Goal: Task Accomplishment & Management: Use online tool/utility

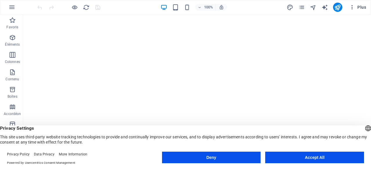
click at [356, 7] on span "Plus" at bounding box center [357, 7] width 17 height 6
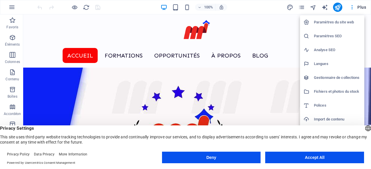
click at [334, 36] on h6 "Paramètres SEO" at bounding box center [337, 36] width 47 height 7
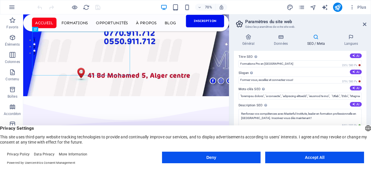
scroll to position [0, 0]
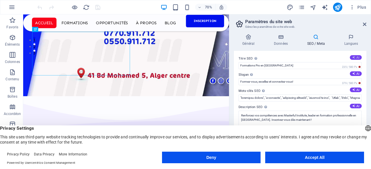
click at [354, 57] on button "AI" at bounding box center [355, 57] width 12 height 5
click at [356, 58] on button "AI" at bounding box center [355, 57] width 12 height 5
click at [357, 58] on button "AI" at bounding box center [355, 57] width 12 height 5
type input "Formations Professionnelles en [GEOGRAPHIC_DATA]"
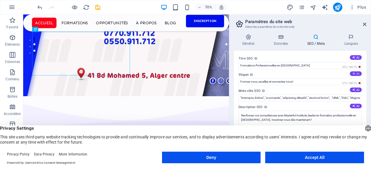
click at [357, 74] on button "AI" at bounding box center [355, 74] width 12 height 5
type input "Formez-vous pour un avenir professionnel radieux !"
click at [96, 6] on icon "save" at bounding box center [97, 7] width 7 height 7
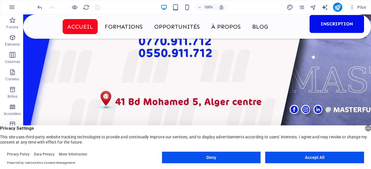
click at [331, 8] on div "Plus" at bounding box center [327, 7] width 82 height 9
click at [336, 7] on icon "publish" at bounding box center [337, 7] width 7 height 7
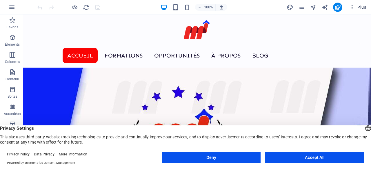
click at [350, 7] on icon "button" at bounding box center [352, 7] width 6 height 6
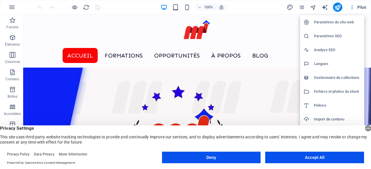
click at [342, 78] on h6 "Gestionnaire de collections" at bounding box center [337, 77] width 47 height 7
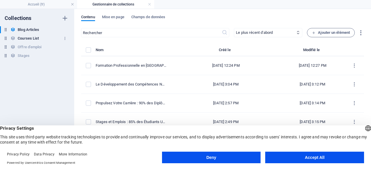
click at [32, 36] on h6 "Courses List" at bounding box center [28, 38] width 21 height 7
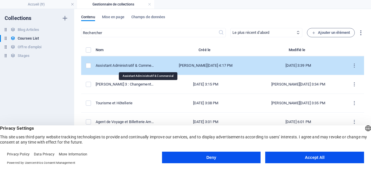
click at [121, 67] on div "Assistant Administratif & Commercial" at bounding box center [125, 65] width 59 height 5
select select "Management"
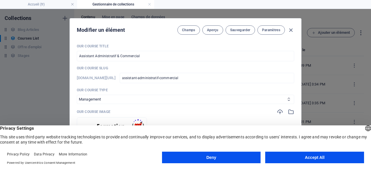
scroll to position [2, 0]
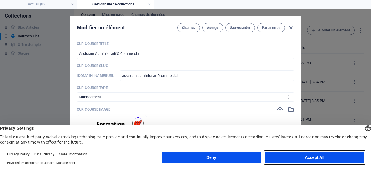
click at [287, 159] on button "Accept All" at bounding box center [314, 158] width 99 height 12
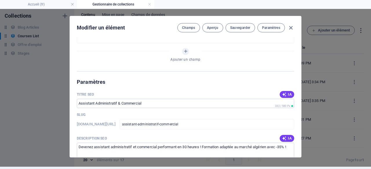
scroll to position [367, 0]
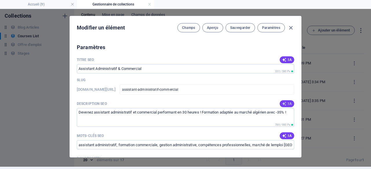
click at [287, 102] on span "IA" at bounding box center [287, 104] width 10 height 5
type textarea "Devenez un expert en gestion administrative et commerciale en 30 heures! Format…"
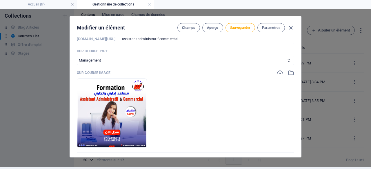
scroll to position [0, 0]
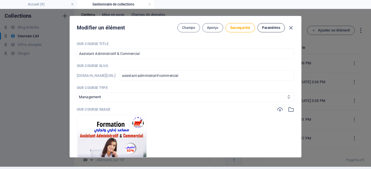
click at [269, 25] on span "Paramètres" at bounding box center [271, 27] width 18 height 5
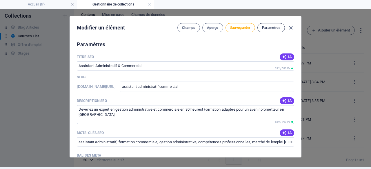
scroll to position [373, 0]
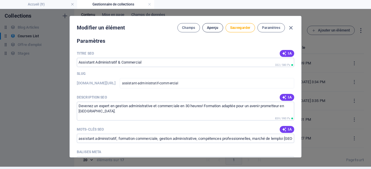
click at [209, 24] on button "Aperçu" at bounding box center [212, 27] width 21 height 9
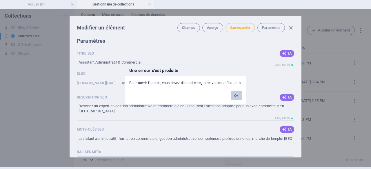
click at [236, 96] on button "Ok" at bounding box center [235, 95] width 11 height 9
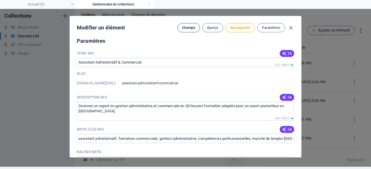
click at [188, 26] on span "Champs" at bounding box center [188, 27] width 13 height 5
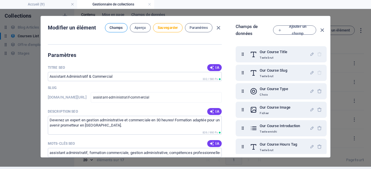
scroll to position [388, 0]
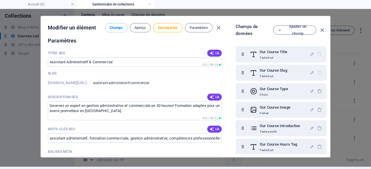
click at [295, 37] on div "Champs de données Ajouter un champ Our Course Title Texte brut Our Course Slug …" at bounding box center [280, 86] width 90 height 127
click at [321, 29] on icon "button" at bounding box center [321, 30] width 7 height 7
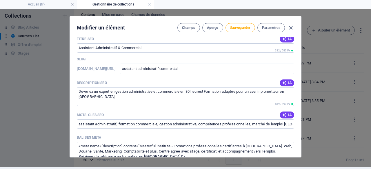
scroll to position [373, 0]
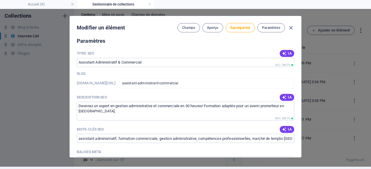
click at [294, 27] on div "Modifier un élément Champs Aperçu Sauvegarder Paramètres" at bounding box center [185, 26] width 231 height 21
click at [287, 27] on icon "button" at bounding box center [290, 28] width 7 height 7
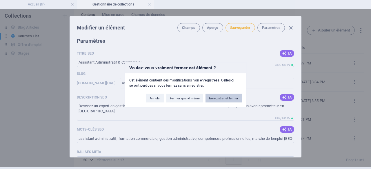
click at [217, 95] on button "Enregistrer et fermer" at bounding box center [223, 98] width 36 height 9
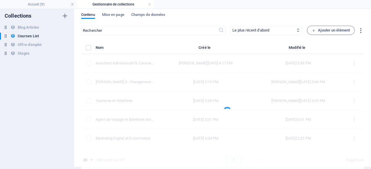
scroll to position [0, 0]
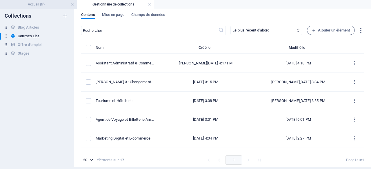
click at [43, 2] on h4 "Accueil (fr)" at bounding box center [38, 4] width 77 height 6
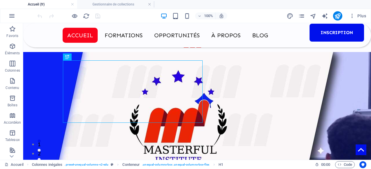
scroll to position [191, 0]
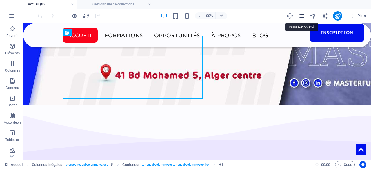
click at [301, 14] on icon "pages" at bounding box center [301, 16] width 7 height 7
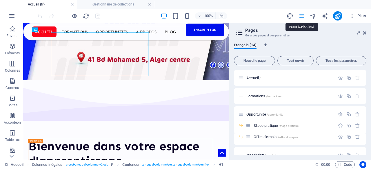
scroll to position [167, 0]
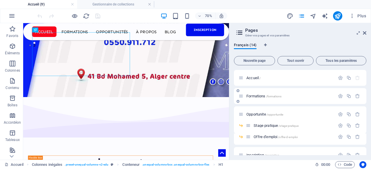
click at [257, 95] on span "Formations /formations" at bounding box center [263, 96] width 35 height 4
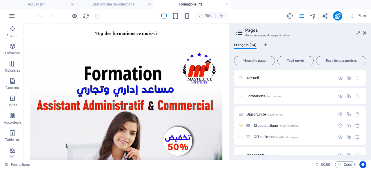
scroll to position [374, 0]
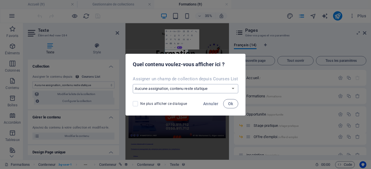
click at [205, 90] on select "Aucune assignation, contenu reste statique Créer un nouveau champ Créé le (Date…" at bounding box center [185, 88] width 105 height 9
click at [210, 105] on span "Annuler" at bounding box center [210, 104] width 15 height 5
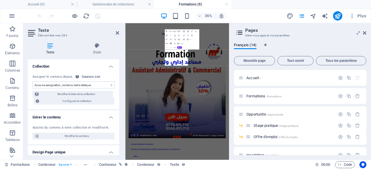
click at [179, 48] on button "AI" at bounding box center [179, 47] width 5 height 2
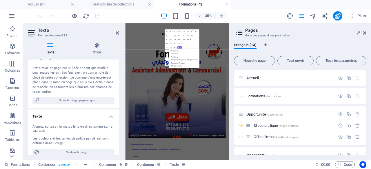
scroll to position [0, 0]
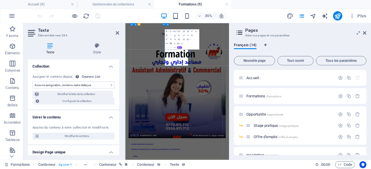
click at [180, 47] on span "AI" at bounding box center [180, 47] width 1 height 1
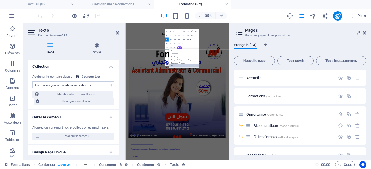
click at [177, 66] on link "Générer le texte" at bounding box center [184, 66] width 30 height 3
select select "English"
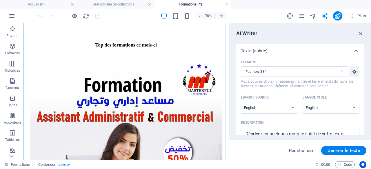
drag, startPoint x: 362, startPoint y: 62, endPoint x: 364, endPoint y: 73, distance: 11.7
click at [364, 73] on div "AI Writer Texte (saisie) Élément #ed-new-284 ​ Vous pouvez choisir uniquement l…" at bounding box center [300, 91] width 142 height 137
click at [363, 71] on div "AI Writer Texte (saisie) Élément #ed-new-284 ​ Vous pouvez choisir uniquement l…" at bounding box center [300, 91] width 142 height 137
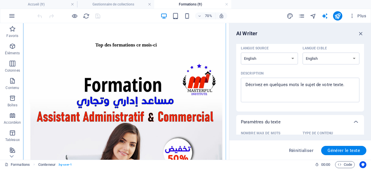
scroll to position [57, 0]
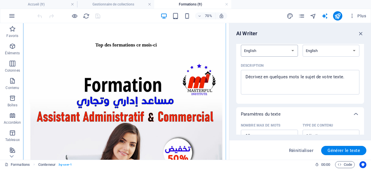
click at [278, 47] on select "Albanian Arabic Armenian Awadhi Azerbaijani Bashkir Basque Belarusian Bengali B…" at bounding box center [269, 51] width 57 height 12
